Goal: Task Accomplishment & Management: Use online tool/utility

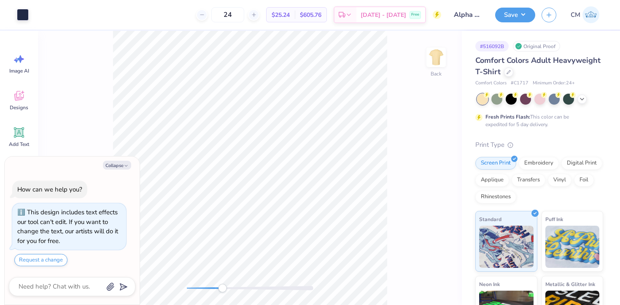
drag, startPoint x: 190, startPoint y: 287, endPoint x: 224, endPoint y: 288, distance: 34.2
click at [224, 288] on div "Accessibility label" at bounding box center [222, 288] width 8 height 8
type textarea "x"
type input "0.51"
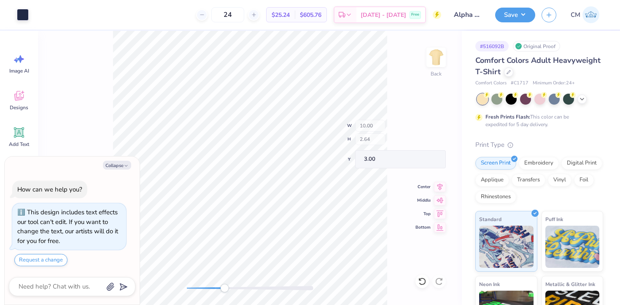
type input "3.03"
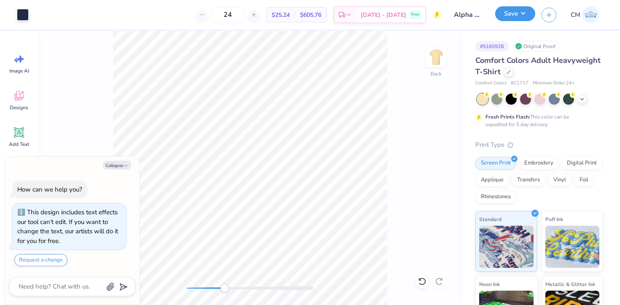
click at [520, 13] on button "Save" at bounding box center [515, 13] width 40 height 15
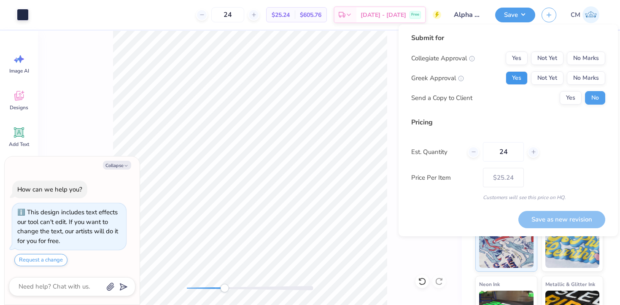
click at [516, 80] on button "Yes" at bounding box center [517, 77] width 22 height 13
click at [575, 97] on button "Yes" at bounding box center [571, 97] width 22 height 13
click at [582, 62] on button "No Marks" at bounding box center [586, 57] width 38 height 13
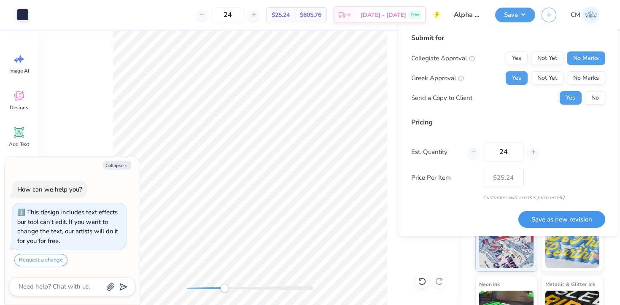
click at [555, 216] on button "Save as new revision" at bounding box center [561, 219] width 87 height 17
type textarea "x"
type input "– –"
type textarea "x"
type input "$25.24"
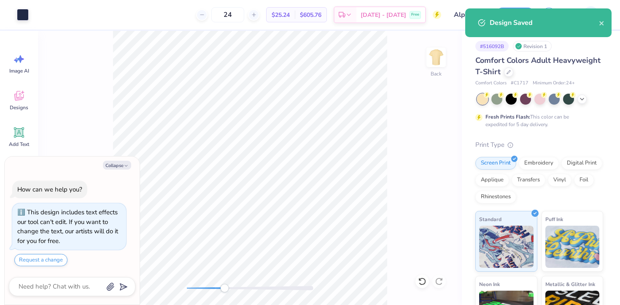
type textarea "x"
type input "– –"
type textarea "x"
type input "$25.24"
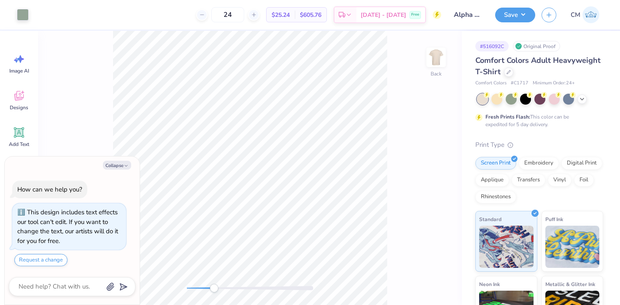
click at [219, 282] on div "Back" at bounding box center [250, 168] width 424 height 274
click at [511, 16] on button "Save" at bounding box center [515, 13] width 40 height 15
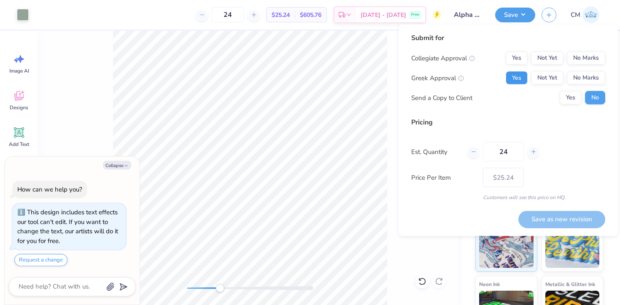
click at [517, 81] on button "Yes" at bounding box center [517, 77] width 22 height 13
click at [576, 64] on button "No Marks" at bounding box center [586, 57] width 38 height 13
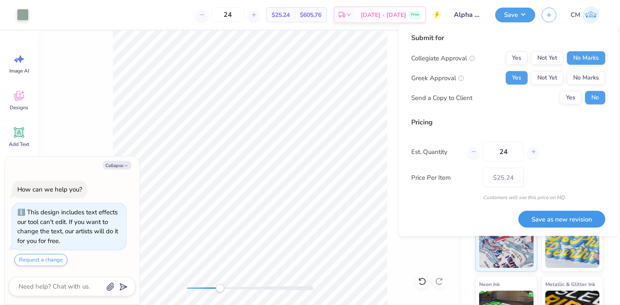
click at [545, 224] on button "Save as new revision" at bounding box center [561, 218] width 87 height 17
type textarea "x"
type input "– –"
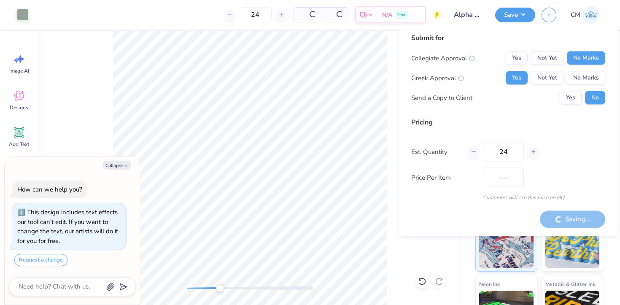
type textarea "x"
type input "$25.24"
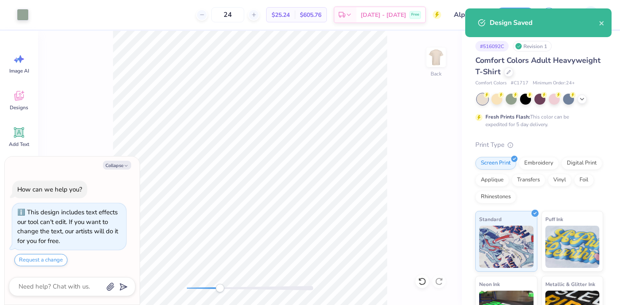
type textarea "x"
type input "– –"
type textarea "x"
type input "$25.24"
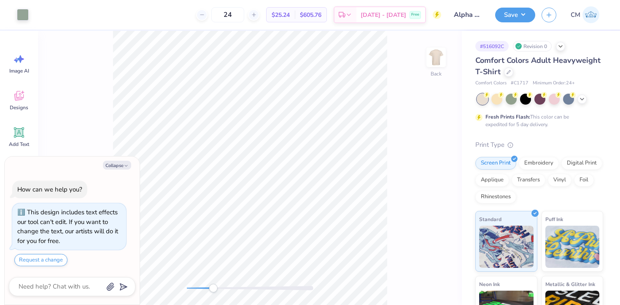
drag, startPoint x: 189, startPoint y: 287, endPoint x: 228, endPoint y: 287, distance: 39.2
click at [217, 287] on div "Accessibility label" at bounding box center [213, 288] width 8 height 8
type textarea "x"
type input "0.51"
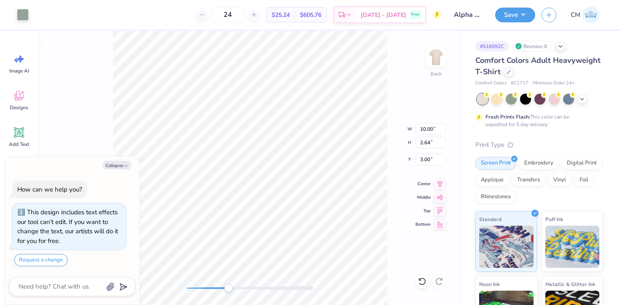
type input "3.03"
click at [522, 12] on button "Save" at bounding box center [515, 13] width 40 height 15
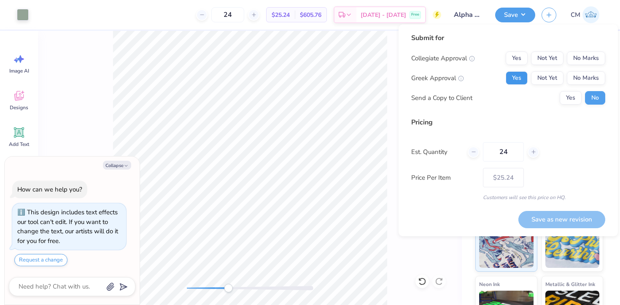
click at [517, 80] on button "Yes" at bounding box center [517, 77] width 22 height 13
click at [585, 67] on div "Collegiate Approval Yes Not Yet No Marks Greek Approval Yes Not Yet No Marks Se…" at bounding box center [508, 77] width 194 height 53
click at [585, 63] on button "No Marks" at bounding box center [586, 57] width 38 height 13
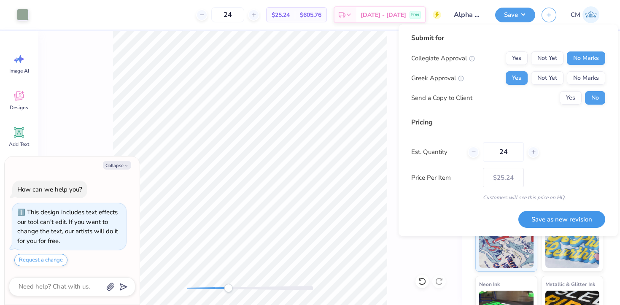
click at [542, 219] on button "Save as new revision" at bounding box center [561, 219] width 87 height 17
type textarea "x"
type input "– –"
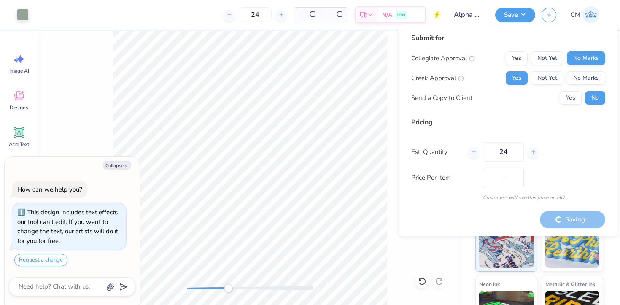
type textarea "x"
type input "$25.24"
type textarea "x"
type input "– –"
type textarea "x"
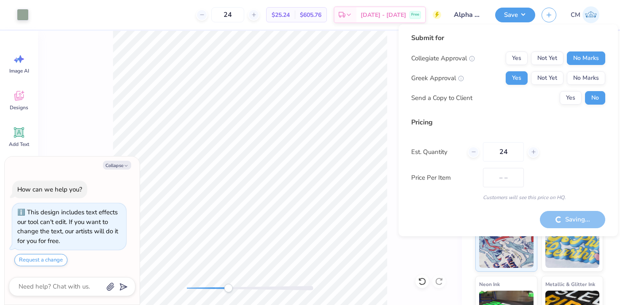
type input "$25.24"
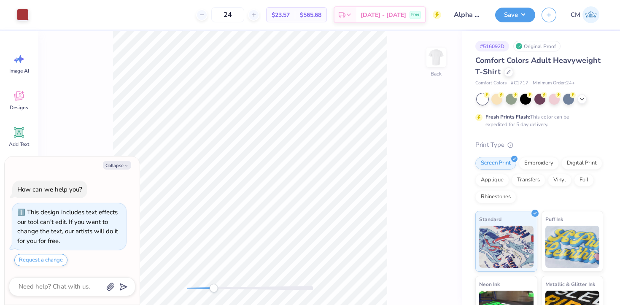
drag, startPoint x: 189, startPoint y: 288, endPoint x: 217, endPoint y: 283, distance: 29.1
click at [216, 284] on div "Accessibility label" at bounding box center [213, 288] width 8 height 8
type textarea "x"
type input "0.51"
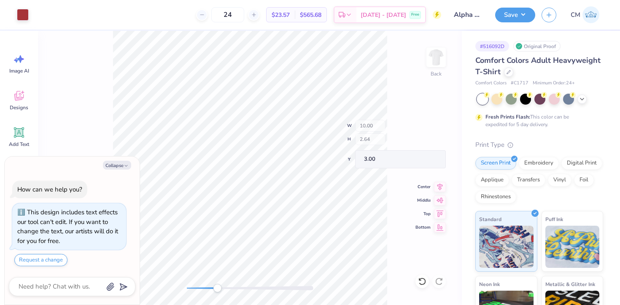
type input "3.03"
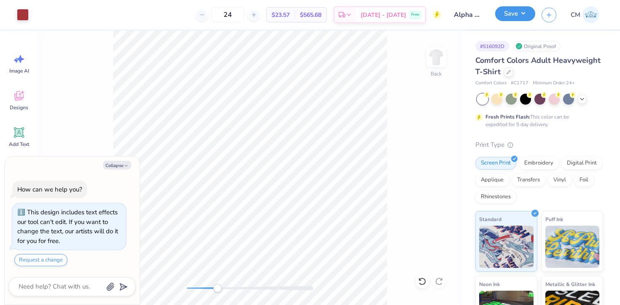
click at [526, 13] on button "Save" at bounding box center [515, 13] width 40 height 15
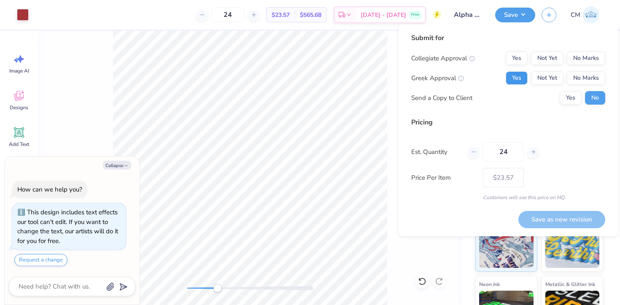
click at [519, 78] on button "Yes" at bounding box center [517, 77] width 22 height 13
click at [582, 62] on button "No Marks" at bounding box center [586, 57] width 38 height 13
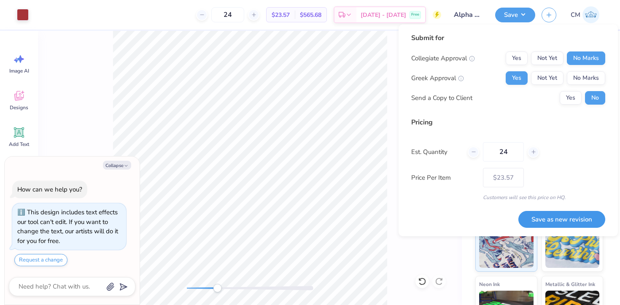
click at [541, 220] on button "Save as new revision" at bounding box center [561, 219] width 87 height 17
type textarea "x"
type input "– –"
type textarea "x"
type input "$23.57"
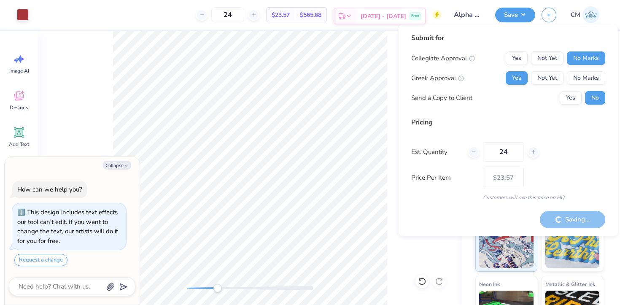
type textarea "x"
type input "– –"
type textarea "x"
type input "$23.57"
